Goal: Task Accomplishment & Management: Complete application form

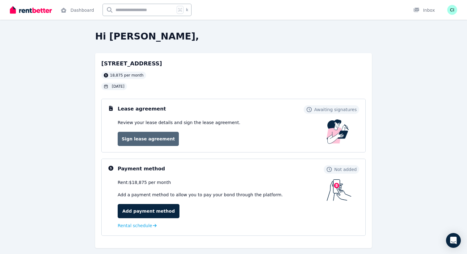
click at [157, 137] on link "Sign lease agreement" at bounding box center [148, 139] width 61 height 14
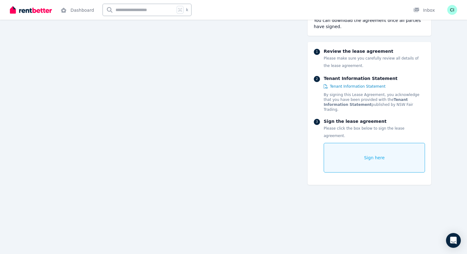
scroll to position [1453, 0]
drag, startPoint x: 351, startPoint y: 135, endPoint x: 351, endPoint y: 145, distance: 9.9
click at [351, 145] on div "Sign here" at bounding box center [374, 158] width 101 height 30
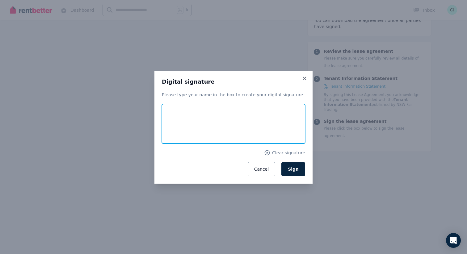
drag, startPoint x: 193, startPoint y: 113, endPoint x: 195, endPoint y: 126, distance: 13.2
click at [195, 126] on input "text" at bounding box center [233, 124] width 143 height 40
click at [262, 121] on input "text" at bounding box center [233, 124] width 143 height 40
click at [307, 150] on div "Digital signature Please type your name in the box to create your digital signa…" at bounding box center [233, 127] width 158 height 113
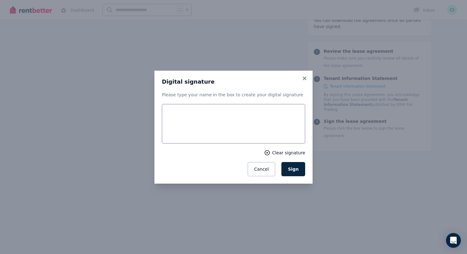
click at [267, 153] on icon at bounding box center [267, 153] width 6 height 6
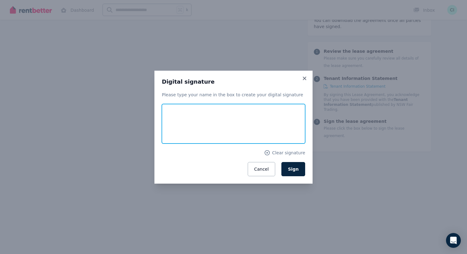
click at [213, 125] on input "text" at bounding box center [233, 124] width 143 height 40
type input "**********"
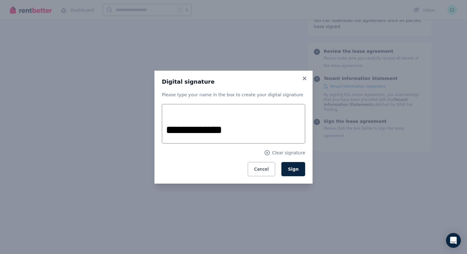
click at [304, 149] on form "**********" at bounding box center [233, 140] width 143 height 72
click at [295, 166] on button "Sign" at bounding box center [293, 169] width 24 height 14
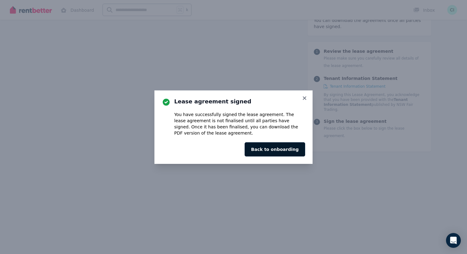
click at [279, 151] on button "Back to onboarding" at bounding box center [275, 149] width 61 height 14
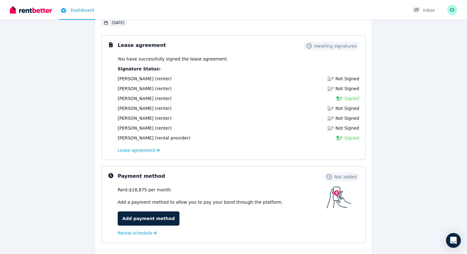
scroll to position [123, 0]
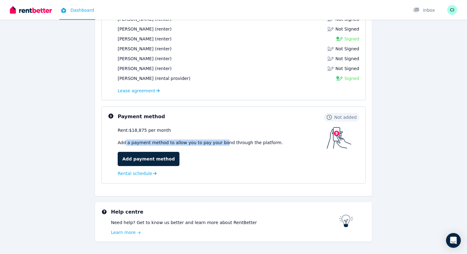
drag, startPoint x: 125, startPoint y: 142, endPoint x: 220, endPoint y: 142, distance: 95.4
click at [220, 142] on p "Add a payment method to allow you to pay your bond through the platform." at bounding box center [222, 143] width 209 height 6
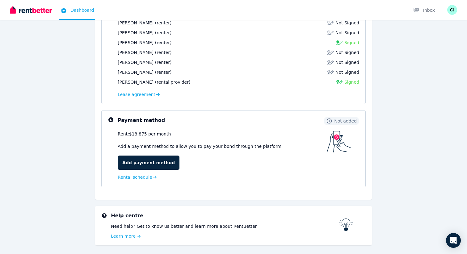
scroll to position [118, 0]
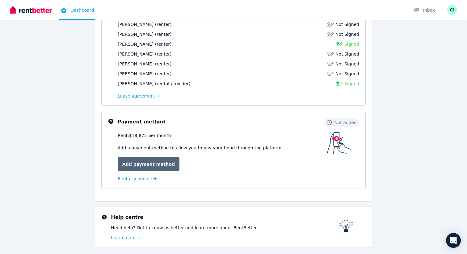
click at [166, 161] on link "Add payment method" at bounding box center [149, 164] width 62 height 14
